Goal: Information Seeking & Learning: Learn about a topic

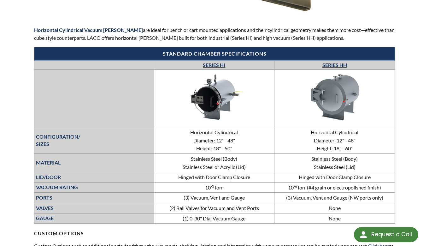
click at [108, 38] on p "Horizontal Cylindrical Vacuum Chambers are ideal for bench or cart mounted appl…" at bounding box center [214, 34] width 361 height 16
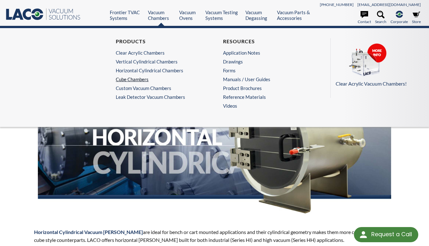
click at [137, 80] on link "Cube Chambers" at bounding box center [159, 79] width 87 height 6
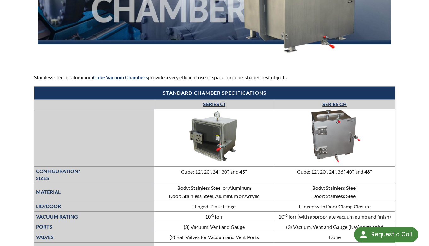
scroll to position [162, 0]
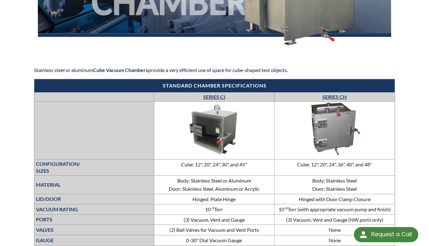
drag, startPoint x: 301, startPoint y: 74, endPoint x: 31, endPoint y: 68, distance: 269.7
click at [31, 68] on div "Cube Chambers Stainless steel or aluminum Cube Vacuum Chambers provide a very e…" at bounding box center [215, 220] width 404 height 657
copy p "Stainless steel or aluminum Cube Vacuum Chambers provide a very efficient use o…"
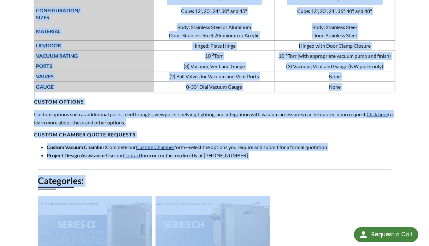
scroll to position [344, 0]
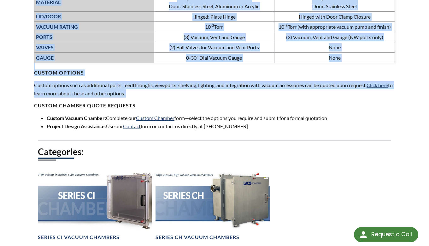
drag, startPoint x: 116, startPoint y: 19, endPoint x: 149, endPoint y: 97, distance: 84.9
click at [149, 97] on div "Stainless steel or aluminum Cube Vacuum Chambers provide a very efficient use o…" at bounding box center [214, 7] width 361 height 247
copy div "Standard chamber specifications SERIES CI SERIES CH CONFIGURATION/ SIZES Cube: …"
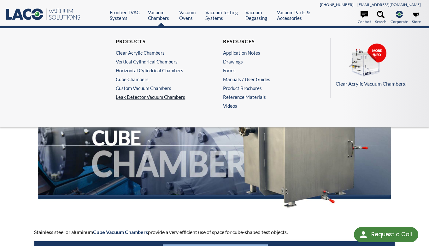
click at [174, 95] on link "Leak Detector Vacuum Chambers" at bounding box center [161, 97] width 90 height 6
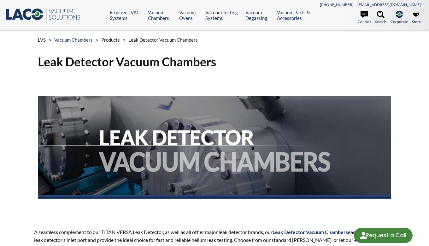
select select "Language Translate Widget"
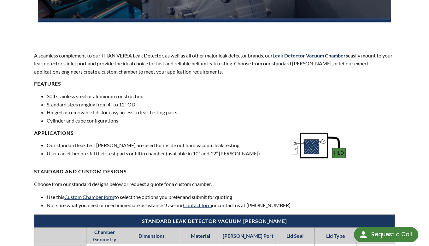
scroll to position [206, 0]
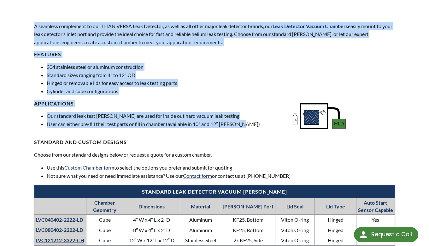
drag, startPoint x: 33, startPoint y: 27, endPoint x: 264, endPoint y: 129, distance: 252.2
click at [264, 129] on div "Leak Detector Vacuum Chambers A seamless complement to our TITAN VERSA Leak Det…" at bounding box center [215, 242] width 404 height 788
copy div "A seamless complement to our TITAN VERSA Leak Detector, as well as all other ma…"
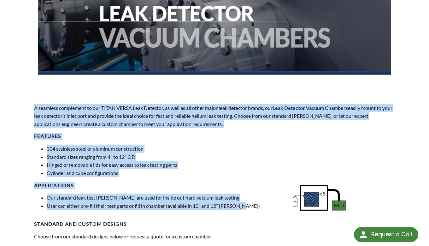
scroll to position [153, 0]
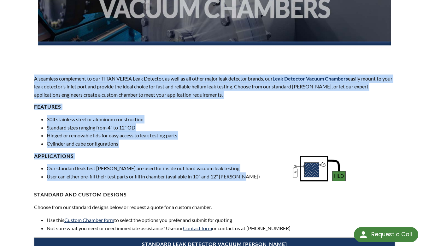
copy div "A seamless complement to our TITAN VERSA Leak Detector, as well as all other ma…"
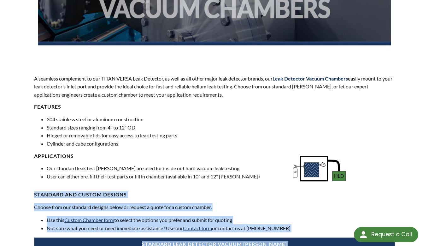
scroll to position [195, 0]
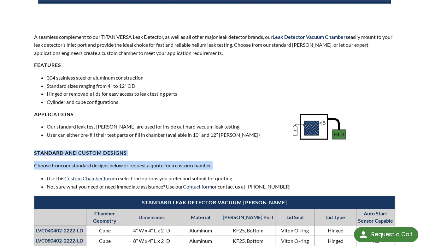
drag, startPoint x: 35, startPoint y: 197, endPoint x: 302, endPoint y: 170, distance: 268.4
click at [302, 170] on div "A seamless complement to our TITAN VERSA Leak Detector, as well as all other ma…" at bounding box center [214, 170] width 361 height 275
copy div "STANDARD AND CUSTOM DESIGNS Choose from our standard designs below or request a…"
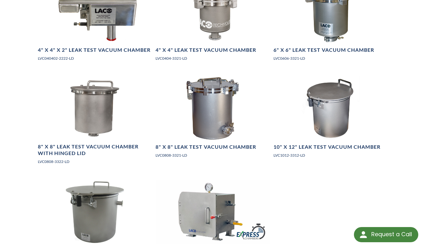
scroll to position [0, 0]
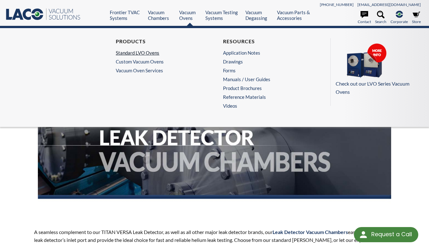
click at [149, 53] on link "Standard LVO Ovens" at bounding box center [159, 53] width 87 height 6
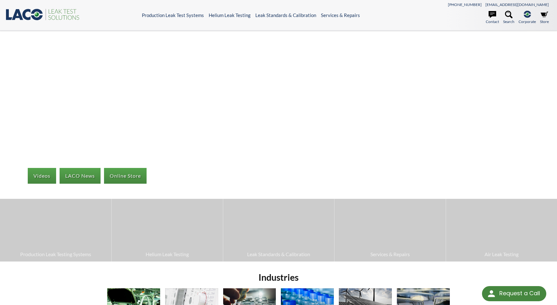
scroll to position [72, 0]
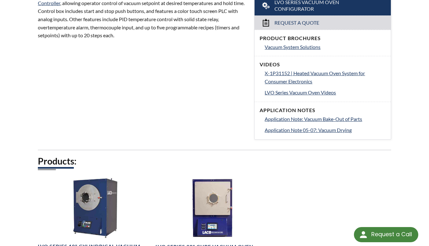
scroll to position [120, 0]
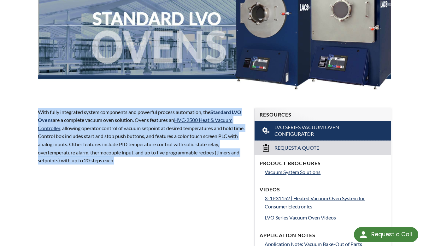
drag, startPoint x: 138, startPoint y: 161, endPoint x: 4, endPoint y: 109, distance: 143.8
click at [4, 109] on div "LVS » Vacuum Ovens » Products » Standard LVO Ovens Standard LVO Ovens With full…" at bounding box center [214, 212] width 429 height 603
copy p "With fully integrated system components and powerful process automation, the St…"
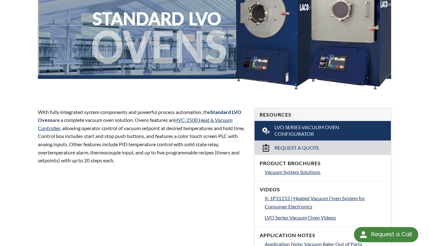
click at [197, 204] on div "Standard LVO Ovens With fully integrated system components and powerful process…" at bounding box center [215, 224] width 404 height 580
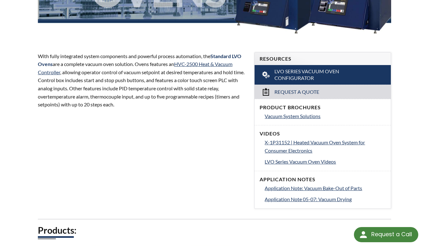
scroll to position [146, 0]
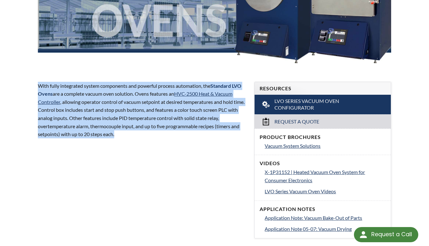
drag, startPoint x: 177, startPoint y: 132, endPoint x: 115, endPoint y: 110, distance: 65.4
click at [23, 84] on div "Standard LVO Ovens With fully integrated system components and powerful process…" at bounding box center [215, 198] width 404 height 580
click at [161, 130] on p "With fully integrated system components and powerful process automation, the St…" at bounding box center [142, 110] width 209 height 56
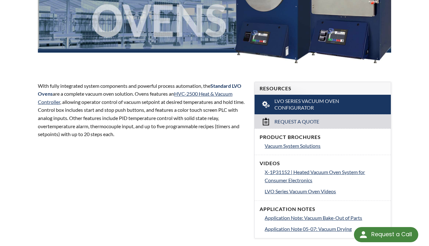
scroll to position [0, 0]
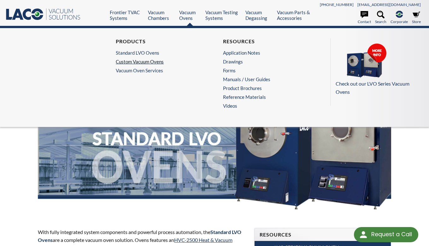
click at [161, 63] on link "Custom Vacuum Ovens" at bounding box center [159, 62] width 87 height 6
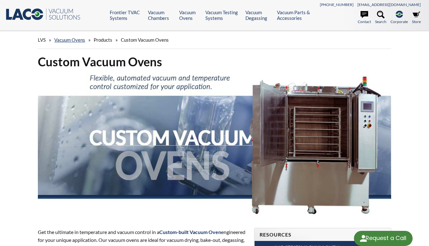
scroll to position [110, 0]
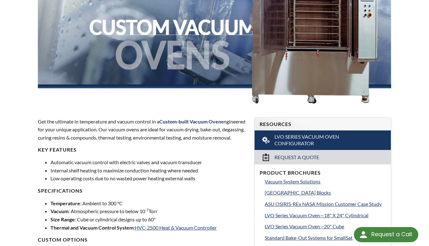
select select "Language Translate Widget"
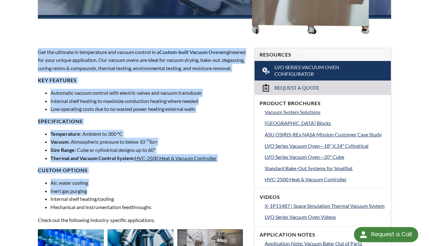
scroll to position [209, 0]
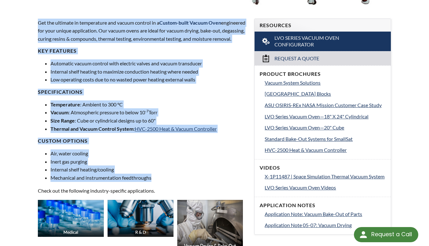
drag, startPoint x: 37, startPoint y: 120, endPoint x: 197, endPoint y: 188, distance: 173.1
click at [197, 188] on div "Get the ultimate in temperature and vacuum control in a Custom-built Vacuum Ove…" at bounding box center [142, 156] width 216 height 295
copy div "Get the ultimate in temperature and vacuum control in a Custom-built Vacuum Ove…"
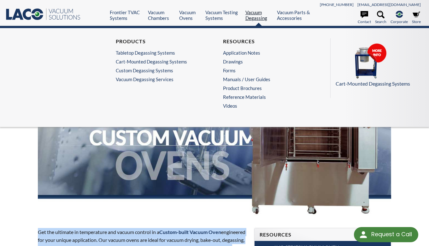
click at [255, 16] on link "Vacuum Degassing" at bounding box center [258, 14] width 27 height 11
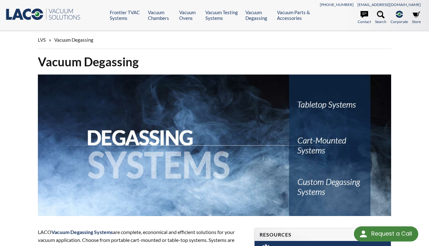
select select "Language Translate Widget"
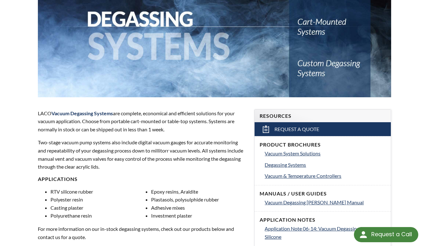
scroll to position [182, 0]
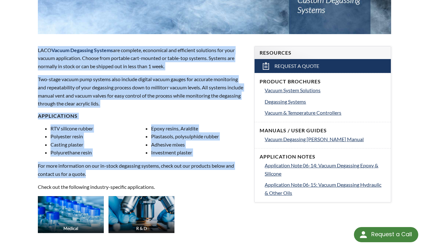
drag, startPoint x: 35, startPoint y: 47, endPoint x: 171, endPoint y: 177, distance: 188.2
click at [171, 177] on div "LACO Vacuum Degassing Systems are complete, economical and efficient solutions …" at bounding box center [142, 173] width 216 height 274
copy div "LACO Vacuum Degassing Systems are complete, economical and efficient solutions …"
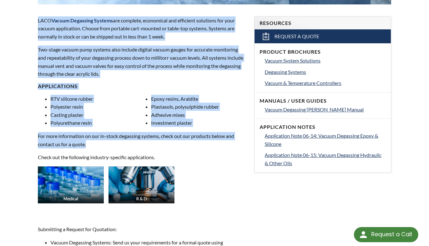
scroll to position [123, 0]
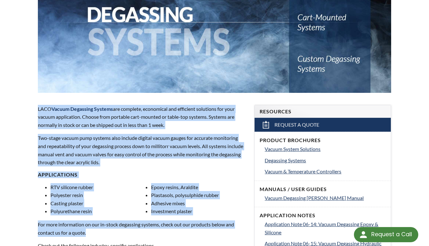
click at [180, 83] on img at bounding box center [214, 21] width 353 height 141
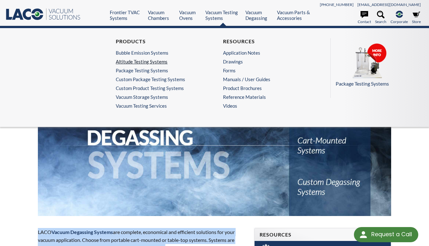
click at [159, 60] on link "Altitude Testing Systems" at bounding box center [159, 62] width 87 height 6
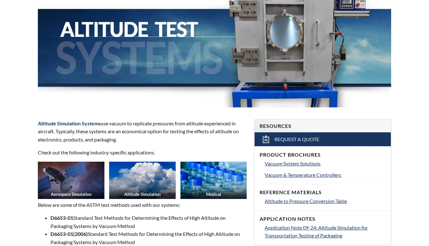
select select "Language Translate Widget"
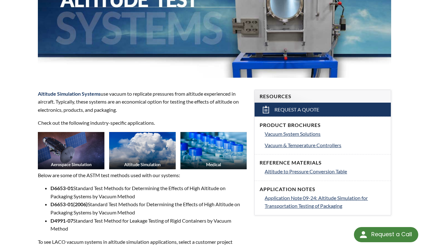
drag, startPoint x: 31, startPoint y: 89, endPoint x: 170, endPoint y: 113, distance: 141.2
copy p "Altitude Simulation Systems use vacuum to replicate pressures from altitude exp…"
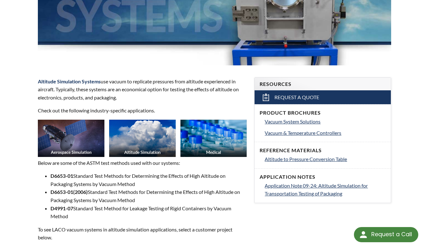
scroll to position [180, 0]
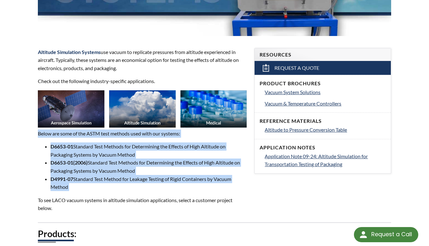
drag, startPoint x: 35, startPoint y: 135, endPoint x: 245, endPoint y: 193, distance: 218.3
click at [245, 193] on div "Altitude Simulation Systems use vacuum to replicate pressures from altitude exp…" at bounding box center [142, 130] width 216 height 184
copy div "Below are some of the ASTM test methods used with our systems: D6653-01 Standar…"
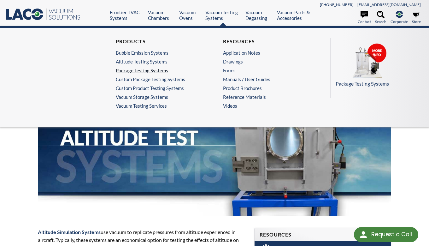
click at [159, 68] on link "Package Testing Systems" at bounding box center [159, 70] width 87 height 6
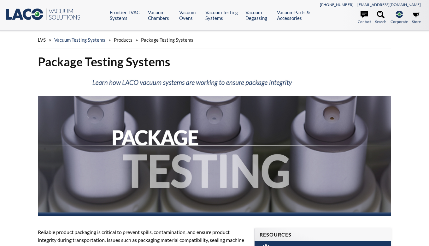
select select "Language Translate Widget"
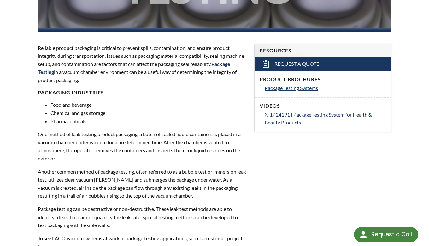
scroll to position [364, 0]
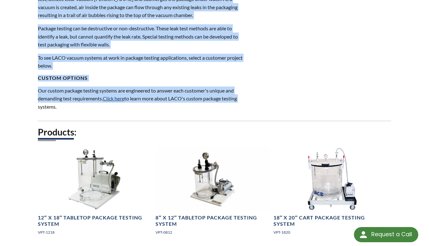
drag, startPoint x: 36, startPoint y: 48, endPoint x: 244, endPoint y: 102, distance: 215.1
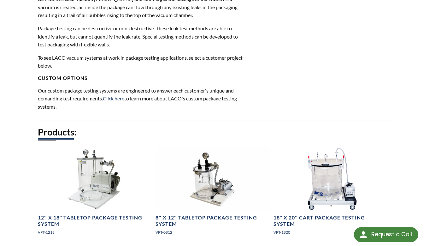
click at [244, 102] on p "Our custom package testing systems are engineered to answer each customer's uni…" at bounding box center [142, 98] width 209 height 24
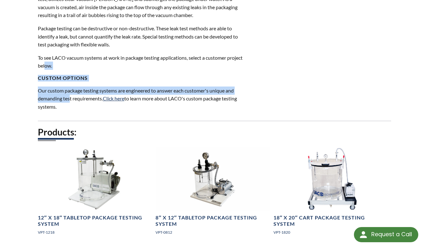
drag, startPoint x: 70, startPoint y: 102, endPoint x: 45, endPoint y: 64, distance: 45.7
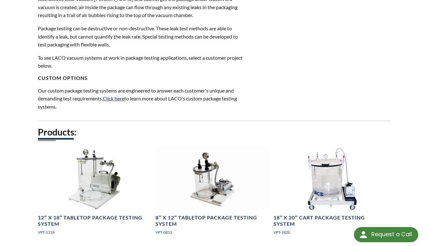
click at [221, 100] on p "Our custom package testing systems are engineered to answer each customer's uni…" at bounding box center [142, 98] width 209 height 24
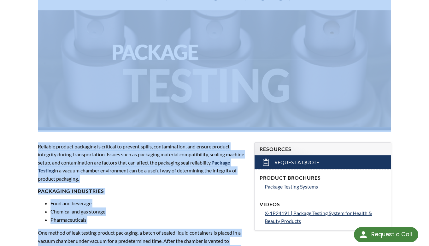
scroll to position [0, 0]
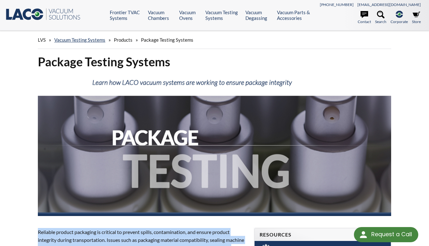
drag, startPoint x: 103, startPoint y: 97, endPoint x: 38, endPoint y: 229, distance: 147.1
copy div "Reliable product packaging is critical to prevent spills, contamination, and en…"
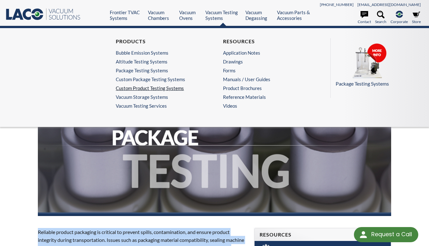
click at [164, 89] on link "Custom Product Testing Systems" at bounding box center [159, 88] width 87 height 6
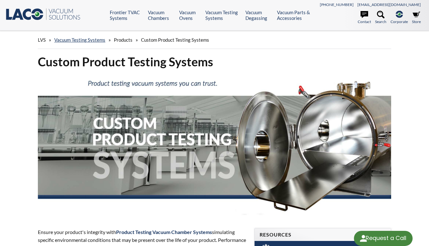
select select "Language Translate Widget"
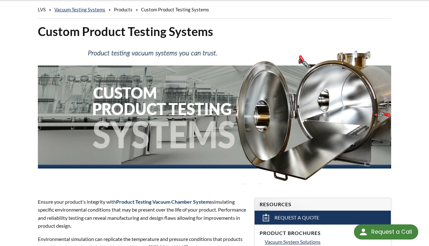
scroll to position [207, 0]
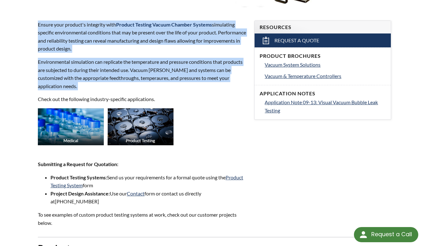
drag, startPoint x: 38, startPoint y: 44, endPoint x: 175, endPoint y: 91, distance: 144.4
copy div "Ensure your product's integrity with Product Testing Vacuum Chamber Systems sim…"
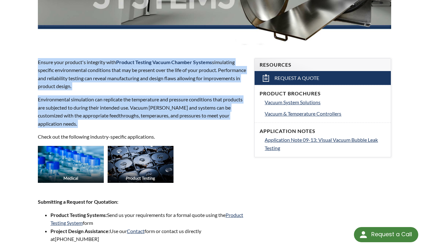
scroll to position [0, 0]
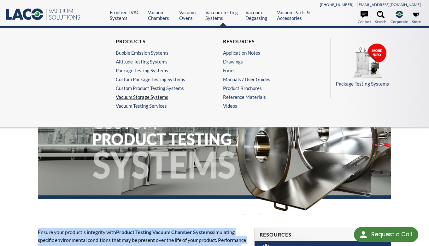
click at [162, 98] on link "Vacuum Storage Systems" at bounding box center [159, 97] width 87 height 6
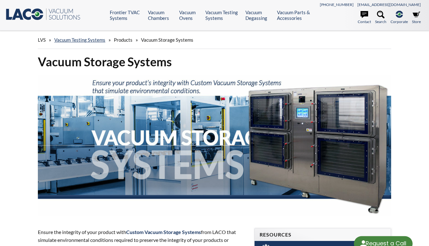
select select "Language Translate Widget"
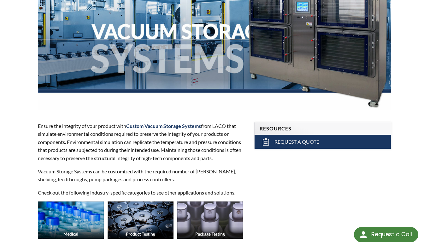
scroll to position [172, 0]
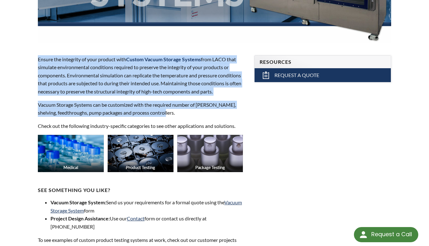
drag, startPoint x: 26, startPoint y: 58, endPoint x: 222, endPoint y: 114, distance: 203.5
click at [222, 114] on div "Vacuum Storage Systems Ensure the integrity of your product with Custom Vacuum …" at bounding box center [215, 136] width 404 height 510
copy div "Ensure the integrity of your product with Custom Vacuum Storage Systems from LA…"
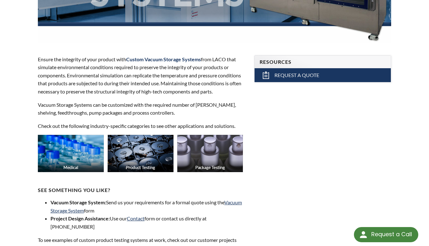
click at [280, 129] on div "Vacuum Storage Systems Ensure the integrity of your product with Custom Vacuum …" at bounding box center [215, 136] width 404 height 510
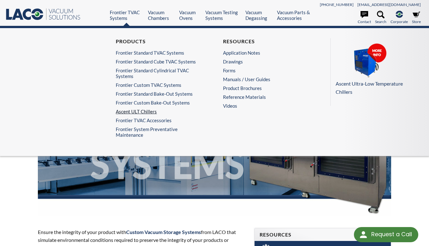
click at [145, 113] on link "Ascent ULT Chillers" at bounding box center [159, 111] width 87 height 6
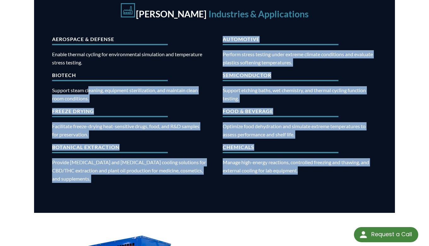
scroll to position [276, 0]
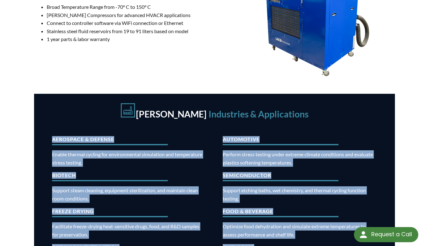
drag, startPoint x: 325, startPoint y: 173, endPoint x: 330, endPoint y: 110, distance: 63.3
click at [330, 110] on div "Ascent Chiller Industries & Applications Aerospace & Defense Enable thermal cyc…" at bounding box center [214, 203] width 361 height 219
click at [347, 115] on div "Ascent Chiller Industries & Applications" at bounding box center [214, 111] width 325 height 17
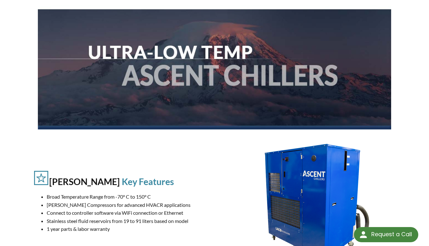
scroll to position [184, 0]
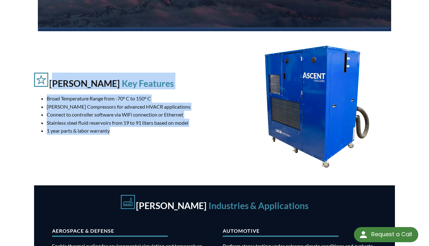
drag, startPoint x: 120, startPoint y: 126, endPoint x: 50, endPoint y: 79, distance: 84.2
click at [50, 79] on div "Ascent Chiller Key Features Broad Temperature Range from -70° C to 150° C [PERS…" at bounding box center [127, 106] width 186 height 67
copy div "Ascent Chiller Key Features Broad Temperature Range from -70° C to 150° C [PERS…"
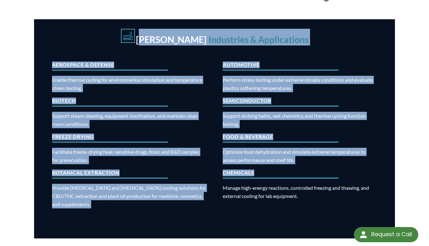
scroll to position [380, 0]
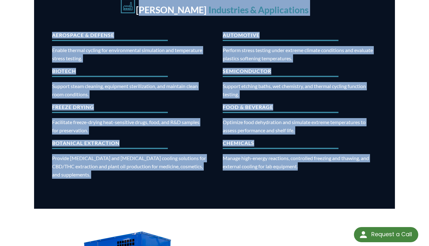
drag, startPoint x: 143, startPoint y: 132, endPoint x: 290, endPoint y: 177, distance: 153.7
click at [290, 177] on div "Ascent Chiller Industries & Applications Aerospace & Defense Enable thermal cyc…" at bounding box center [214, 99] width 361 height 219
copy div "Loremi Dolorsi Ametconsec & Adipiscingel Seddoeius & Tempori Utlabo etdolor mag…"
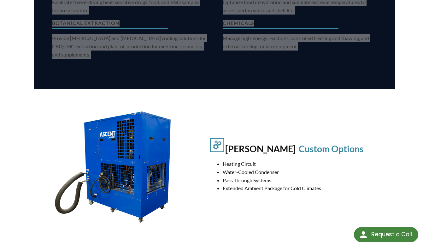
scroll to position [529, 0]
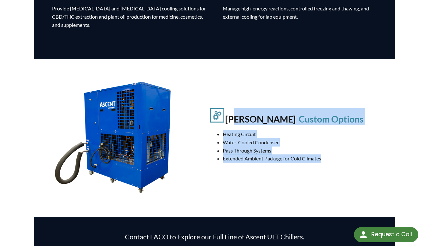
drag, startPoint x: 353, startPoint y: 163, endPoint x: 233, endPoint y: 121, distance: 126.5
click at [233, 121] on div "Ascent Chiller Custom Options Heating Circuit Water-Cooled Condenser Pass Throu…" at bounding box center [302, 137] width 185 height 59
copy div "Ascent Chiller Custom Options Heating Circuit Water-Cooled Condenser Pass Throu…"
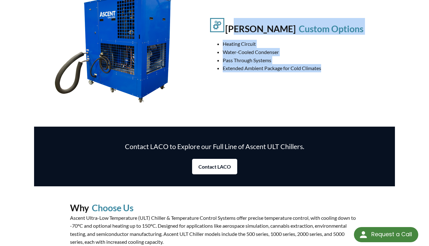
scroll to position [679, 0]
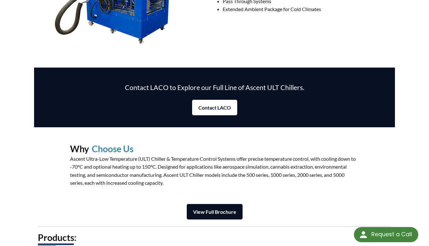
click at [156, 182] on p "Ascent Ultra-Low Temperature (ULT) Chiller & Temperature Control Systems offer …" at bounding box center [214, 171] width 289 height 32
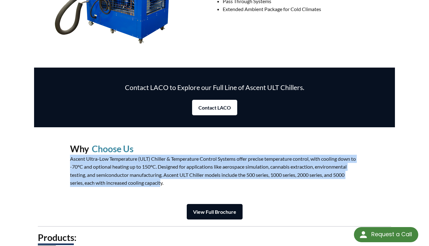
drag, startPoint x: 152, startPoint y: 181, endPoint x: 29, endPoint y: 154, distance: 126.2
copy p "Ascent Ultra-Low Temperature (ULT) Chiller & Temperature Control Systems offer …"
